Goal: Transaction & Acquisition: Book appointment/travel/reservation

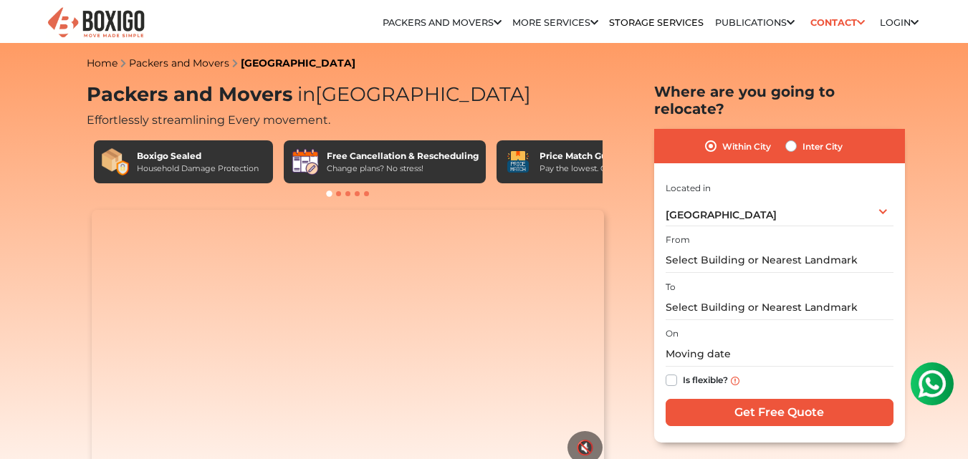
click at [803, 138] on label "Inter City" at bounding box center [823, 146] width 40 height 17
click at [790, 138] on input "Inter City" at bounding box center [791, 145] width 11 height 14
radio input "true"
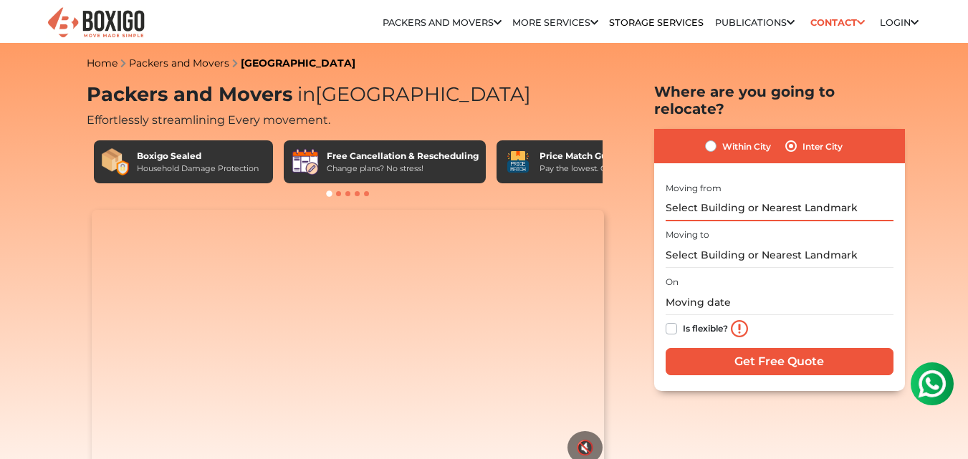
click at [748, 196] on input "text" at bounding box center [780, 208] width 228 height 25
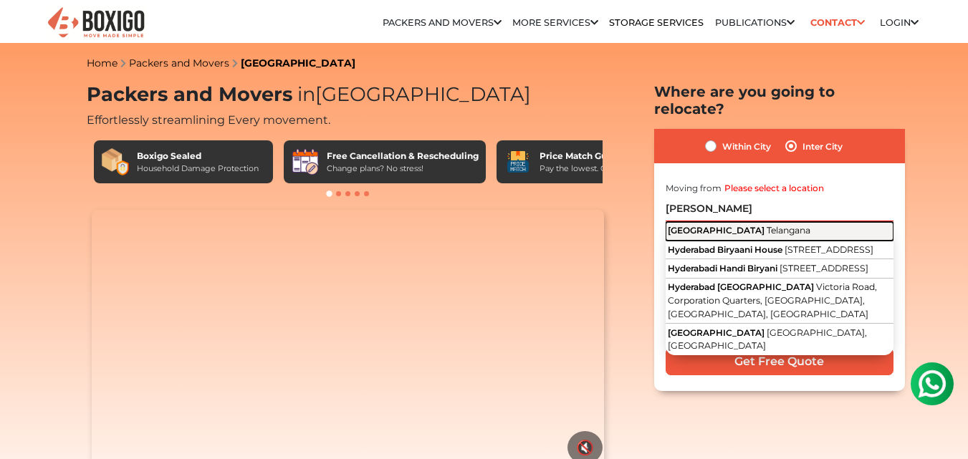
click at [767, 225] on span "Telangana" at bounding box center [789, 230] width 44 height 11
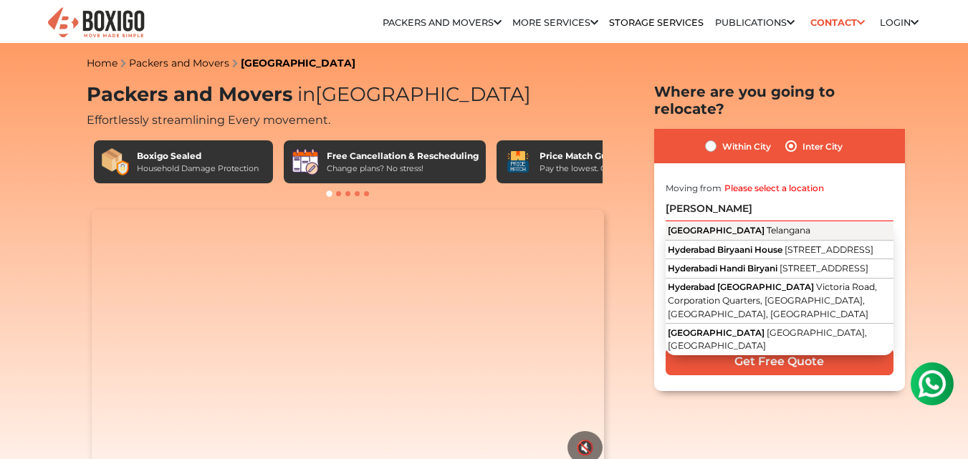
type input "[GEOGRAPHIC_DATA], [GEOGRAPHIC_DATA]"
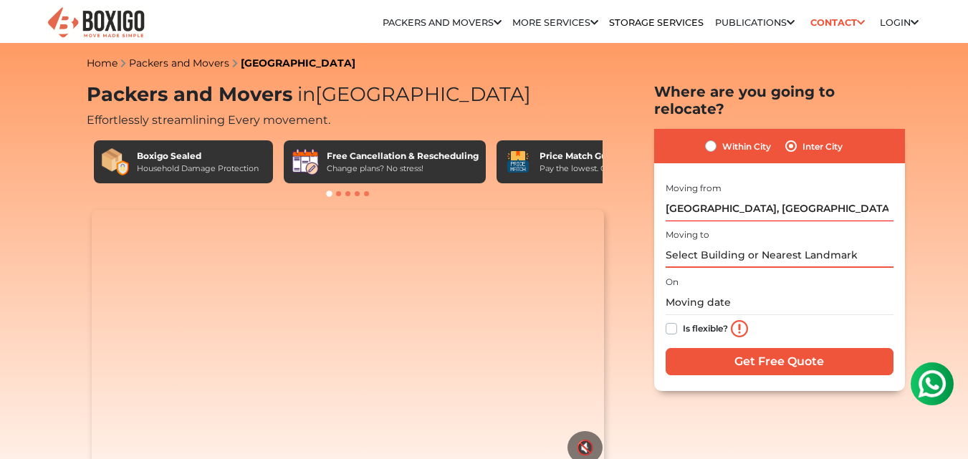
click at [719, 243] on input "text" at bounding box center [780, 255] width 228 height 25
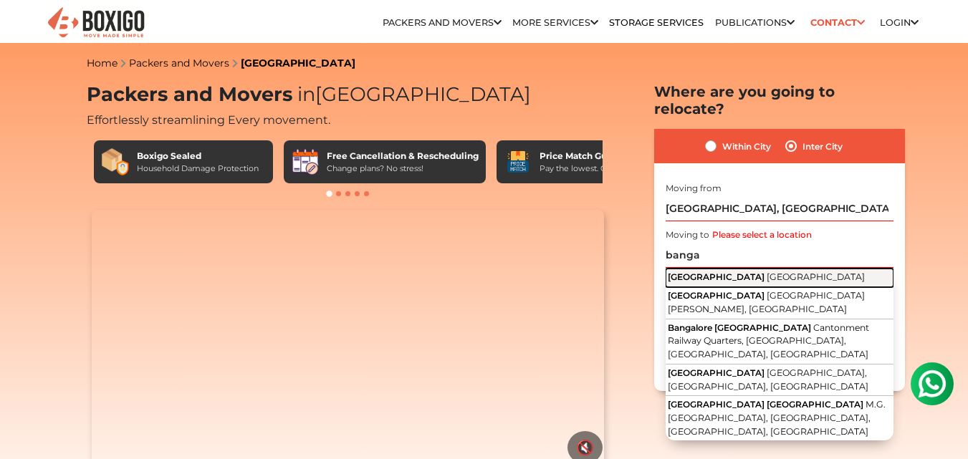
click at [767, 272] on span "[GEOGRAPHIC_DATA]" at bounding box center [816, 277] width 98 height 11
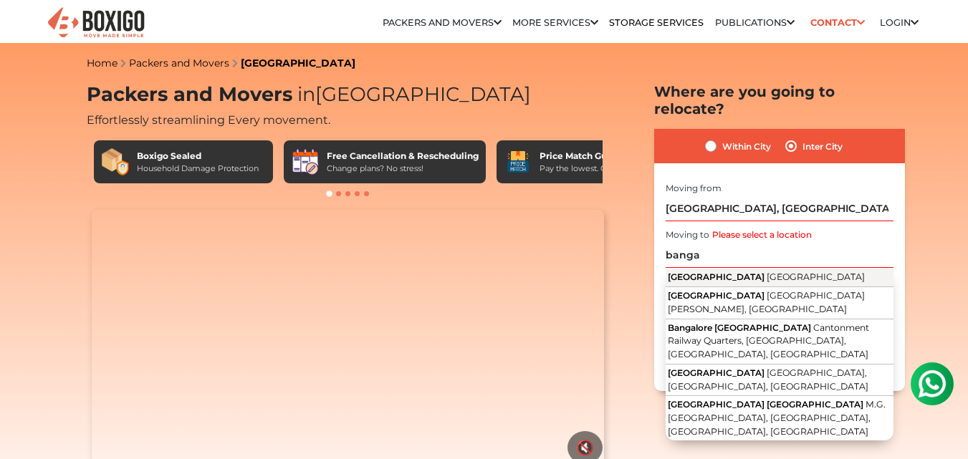
type input "[GEOGRAPHIC_DATA], [GEOGRAPHIC_DATA]"
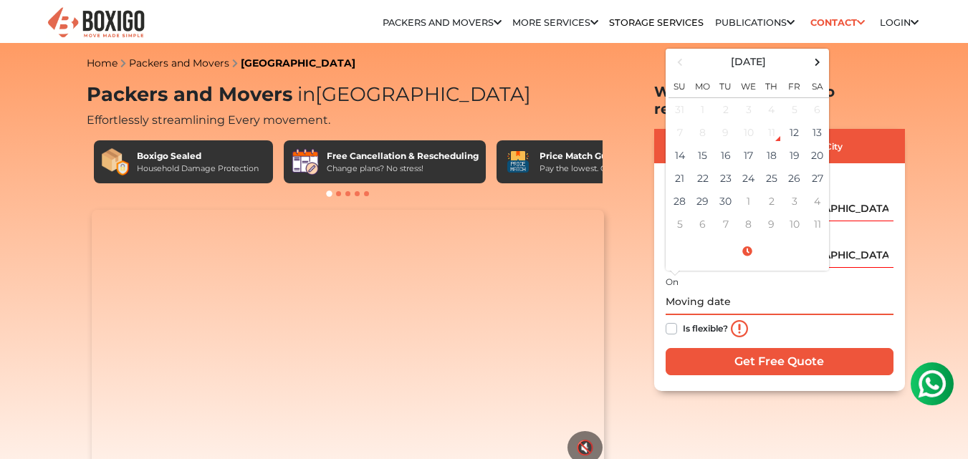
click at [706, 290] on input "text" at bounding box center [780, 302] width 228 height 25
click at [788, 144] on td "19" at bounding box center [794, 155] width 23 height 23
type input "09/19/2025 12:00 AM"
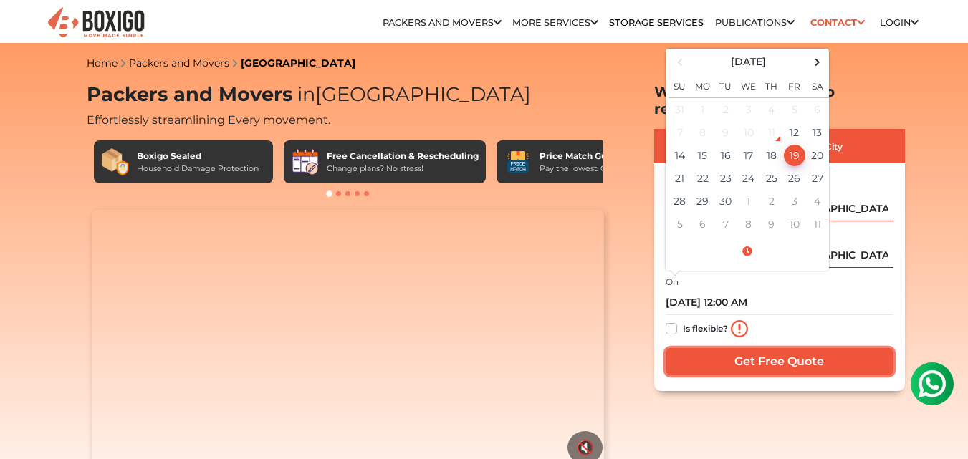
click at [705, 349] on input "Get Free Quote" at bounding box center [780, 361] width 228 height 27
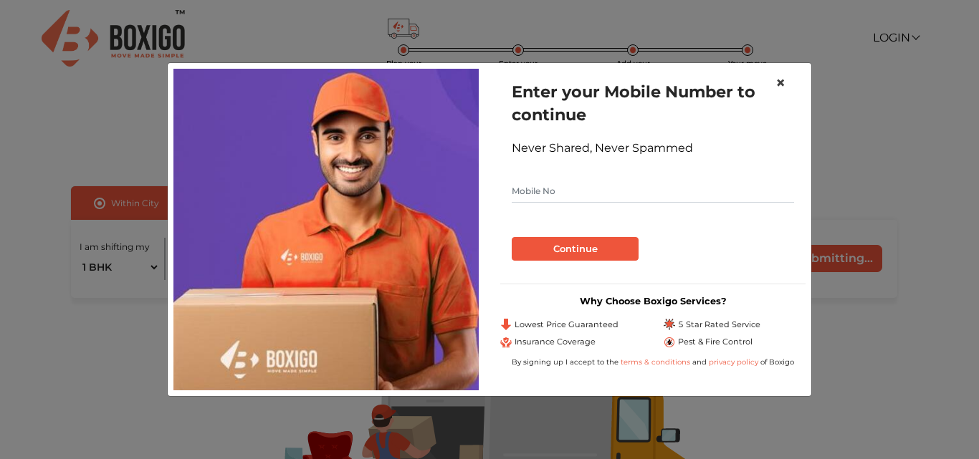
click at [779, 80] on span "×" at bounding box center [781, 82] width 10 height 21
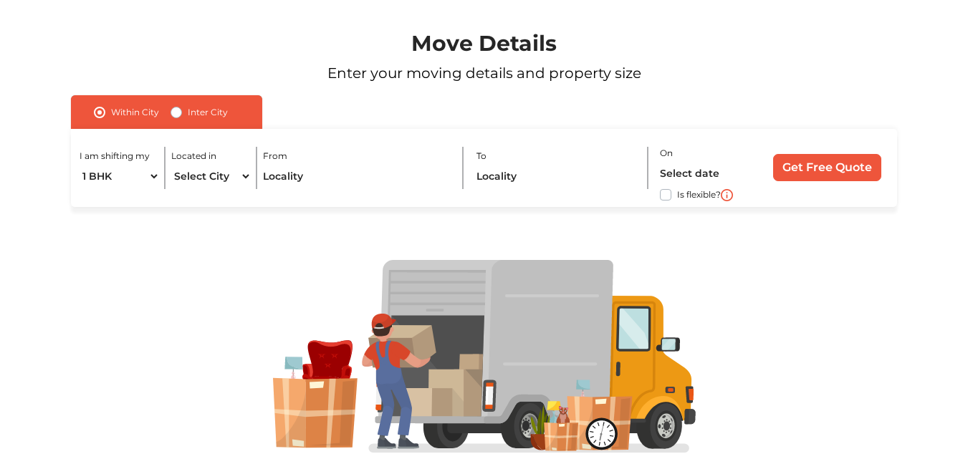
scroll to position [115, 0]
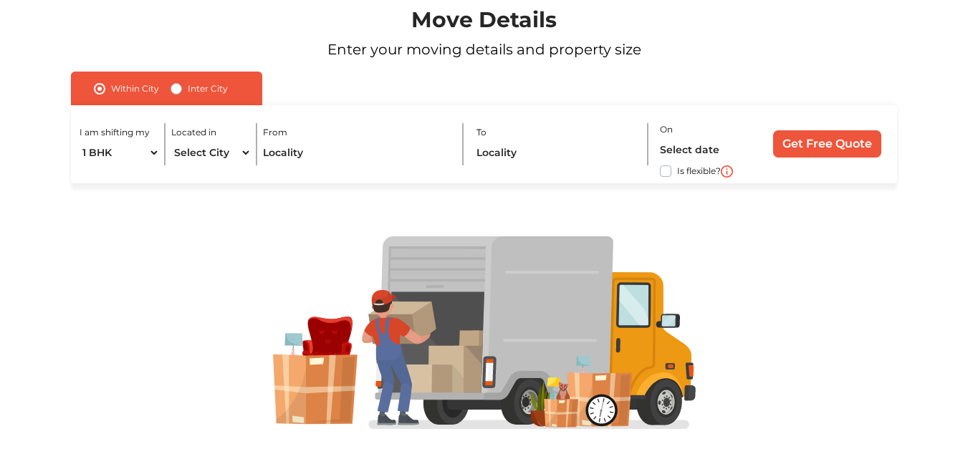
click at [188, 86] on label "Inter City" at bounding box center [208, 88] width 40 height 17
click at [172, 86] on input "Inter City" at bounding box center [176, 87] width 11 height 14
radio input "true"
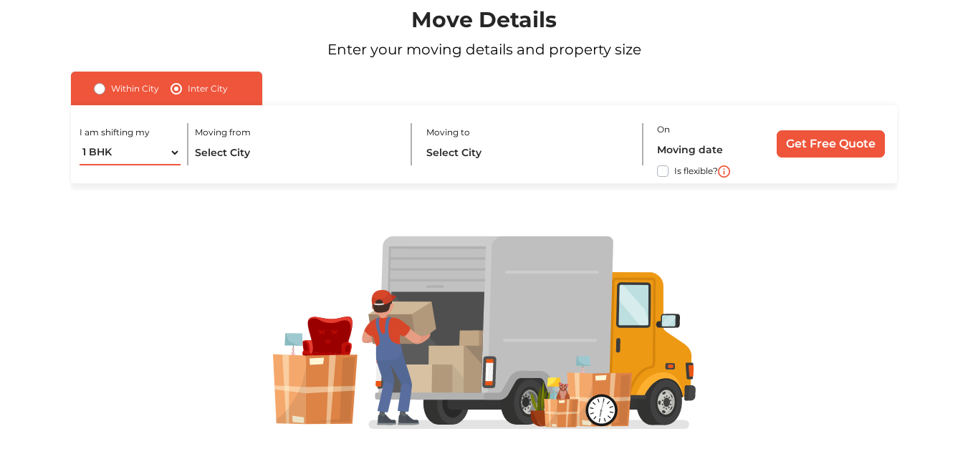
click at [145, 148] on select "1 BHK 2 BHK 3 BHK 3 + BHK FEW ITEMS" at bounding box center [131, 152] width 102 height 25
select select "FEW ITEMS"
click at [80, 140] on select "1 BHK 2 BHK 3 BHK 3 + BHK FEW ITEMS" at bounding box center [131, 152] width 102 height 25
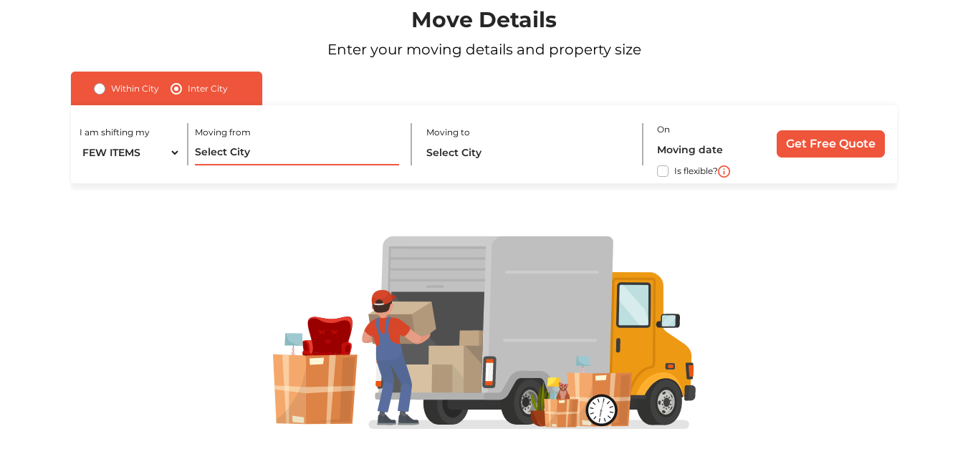
click at [277, 150] on input "text" at bounding box center [297, 152] width 204 height 25
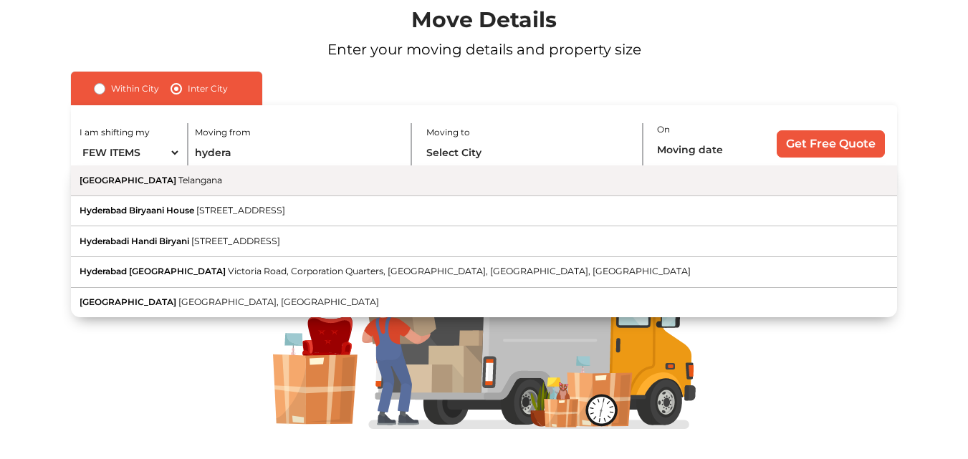
click at [270, 181] on button "Hyderabad [GEOGRAPHIC_DATA]" at bounding box center [484, 181] width 826 height 31
type input "[GEOGRAPHIC_DATA], [GEOGRAPHIC_DATA]"
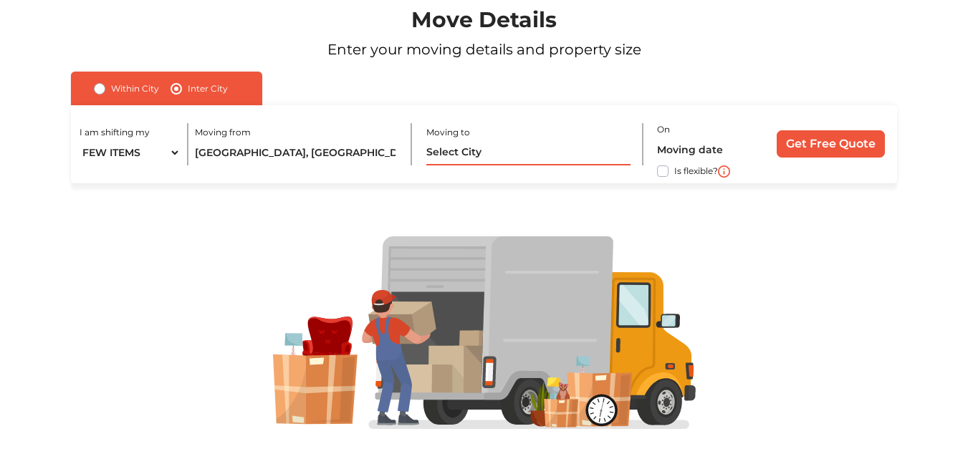
click at [493, 148] on input "text" at bounding box center [528, 152] width 204 height 25
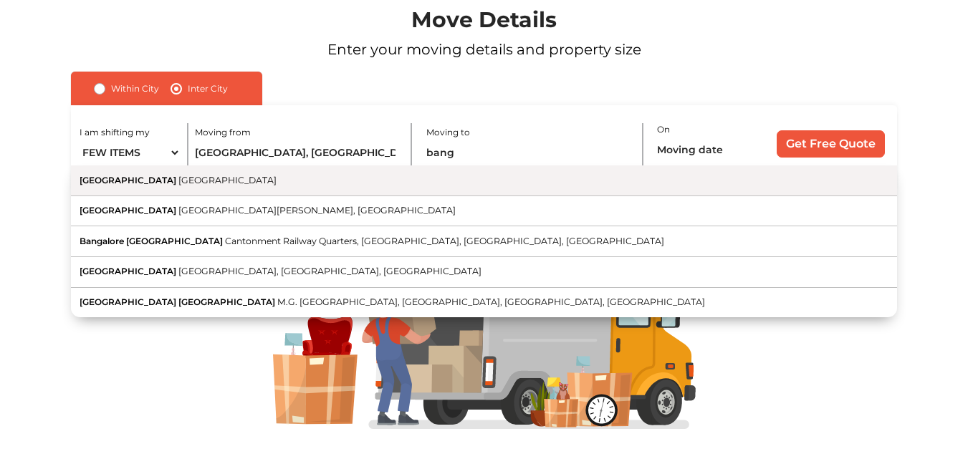
click at [467, 176] on button "[GEOGRAPHIC_DATA] [GEOGRAPHIC_DATA]" at bounding box center [484, 181] width 826 height 31
type input "[GEOGRAPHIC_DATA], [GEOGRAPHIC_DATA]"
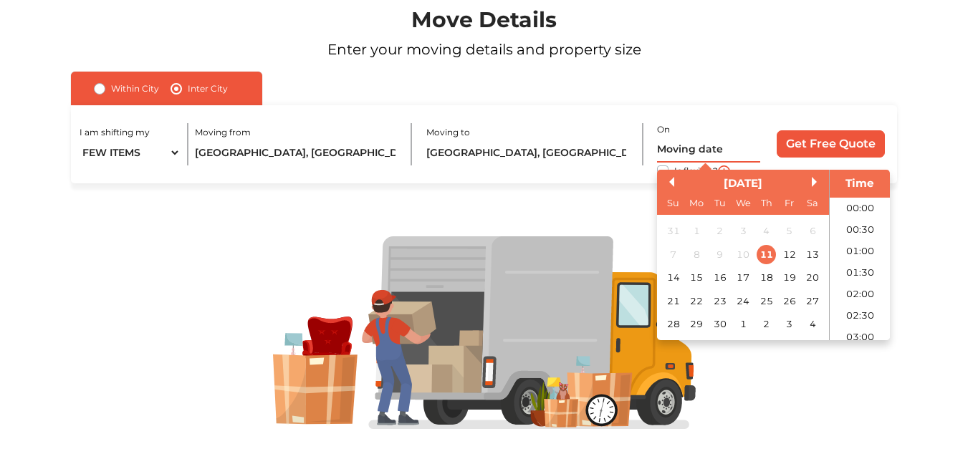
click at [685, 142] on input "text" at bounding box center [708, 150] width 103 height 25
click at [658, 171] on div "[DATE] Su Mo Tu We Th Fr Sa" at bounding box center [743, 192] width 172 height 45
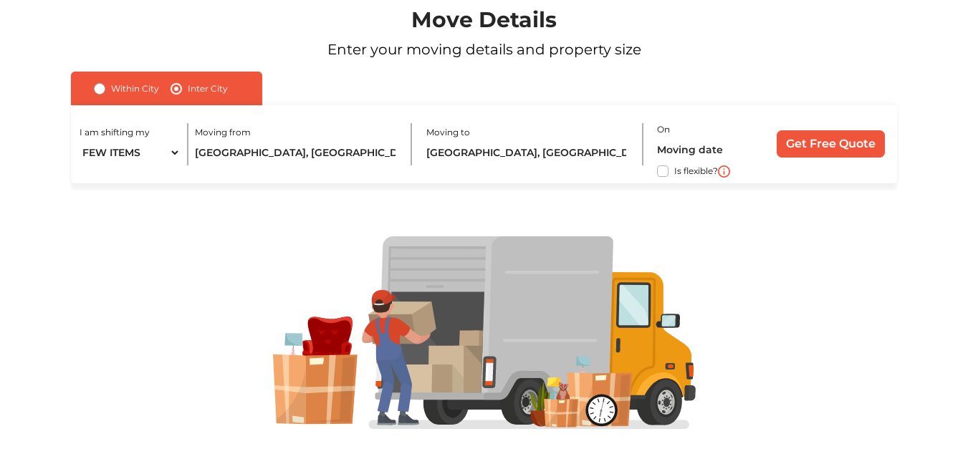
click at [645, 176] on div "I am shifting my 1 BHK 2 BHK 3 BHK 3 + BHK FEW ITEMS Moving from [GEOGRAPHIC_DA…" at bounding box center [484, 144] width 826 height 78
click at [674, 173] on label "Is flexible?" at bounding box center [696, 170] width 44 height 15
click at [82, 173] on input "Is flexible?" at bounding box center [76, 170] width 11 height 14
checkbox input "true"
click at [847, 141] on input "Get Free Quote" at bounding box center [831, 143] width 108 height 27
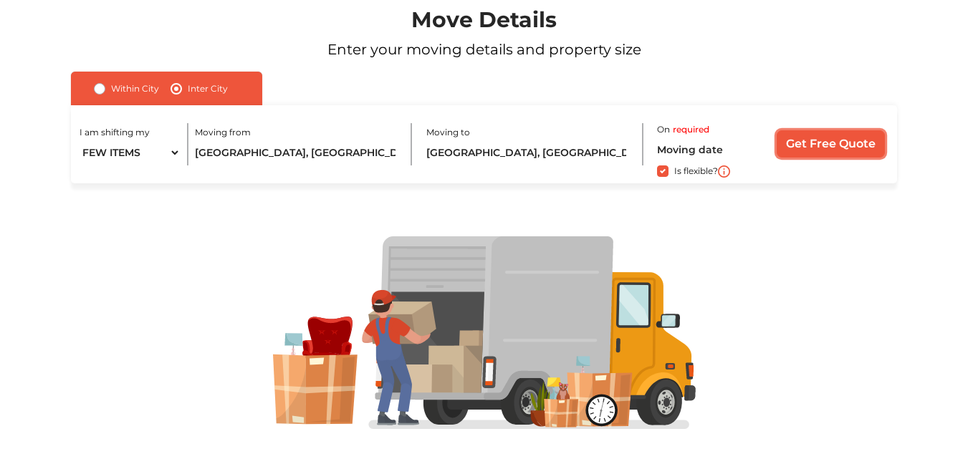
click at [842, 137] on input "Get Free Quote" at bounding box center [831, 143] width 108 height 27
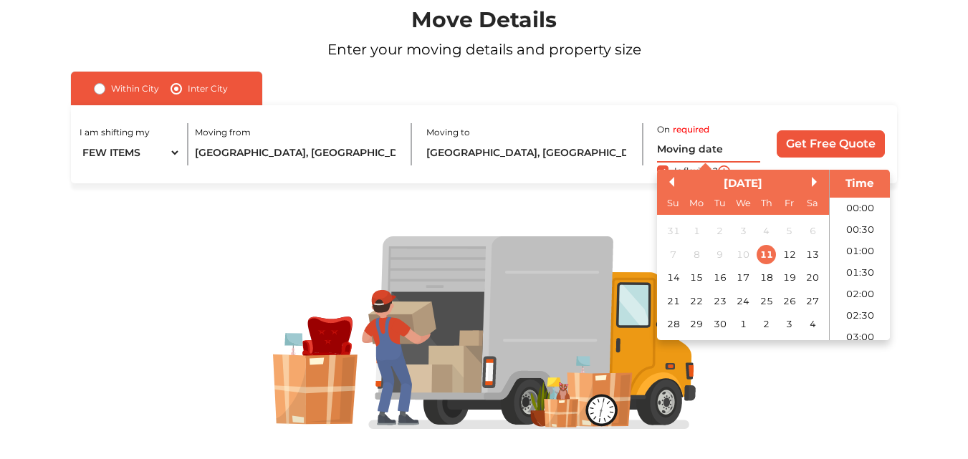
click at [681, 152] on input "text" at bounding box center [708, 150] width 103 height 25
click at [770, 277] on div "18" at bounding box center [766, 277] width 19 height 19
type input "[DATE] 12:00 AM"
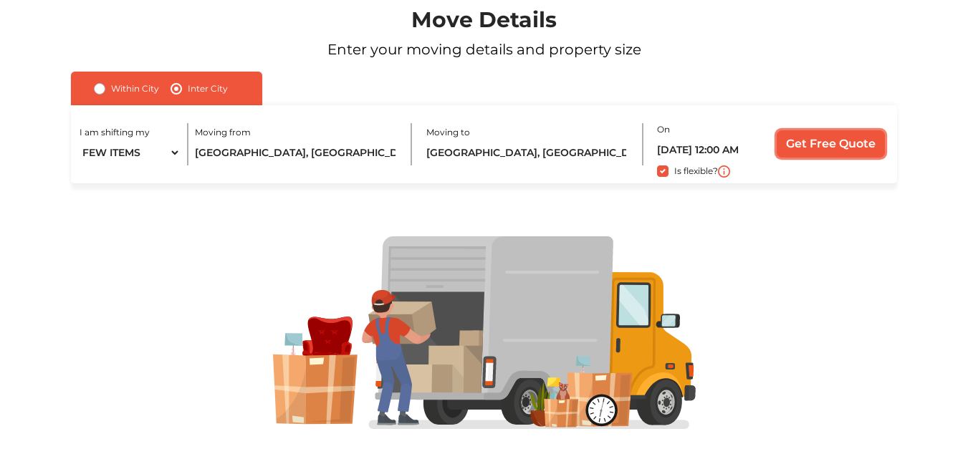
click at [859, 146] on input "Get Free Quote" at bounding box center [831, 143] width 108 height 27
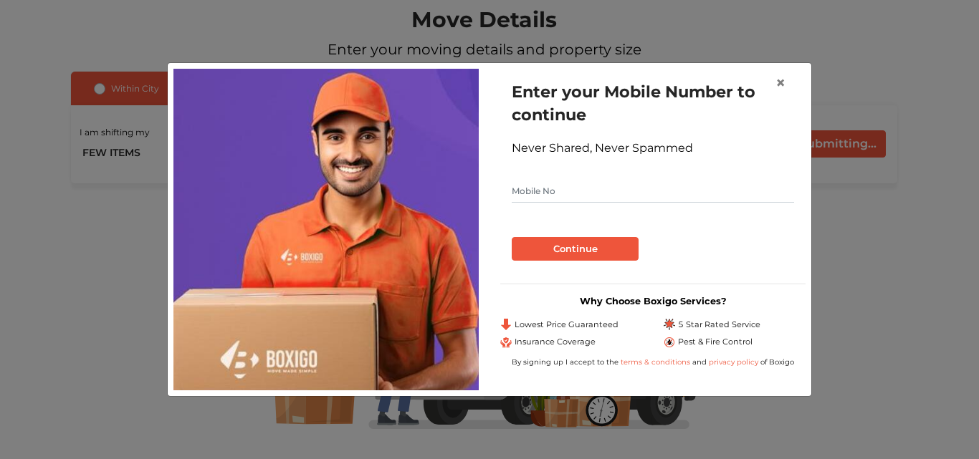
click at [550, 194] on input "text" at bounding box center [653, 191] width 282 height 23
type input "8088074961"
click at [568, 245] on button "Continue" at bounding box center [575, 249] width 127 height 24
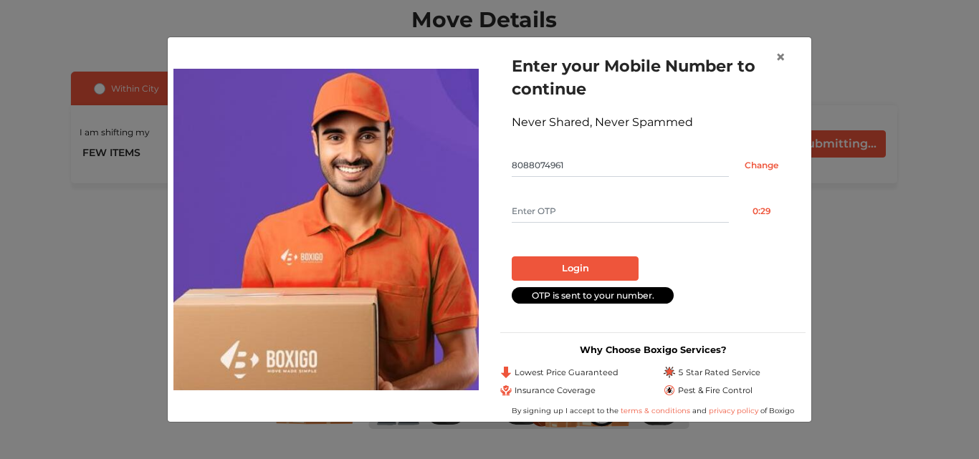
click at [554, 212] on input "text" at bounding box center [620, 211] width 217 height 23
click at [755, 217] on button "Resend OTP" at bounding box center [761, 211] width 65 height 23
click at [648, 206] on input "text" at bounding box center [620, 211] width 217 height 23
click at [784, 58] on span "×" at bounding box center [781, 57] width 10 height 21
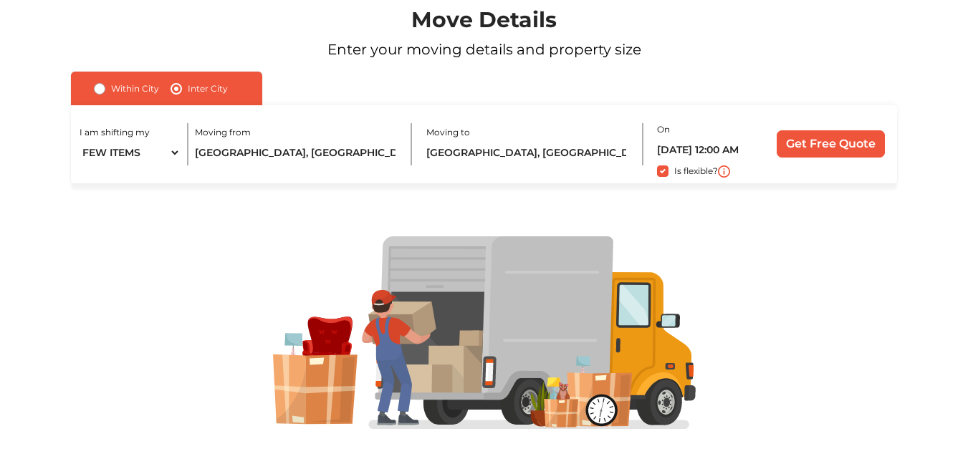
scroll to position [139, 0]
